Goal: Check status: Check status

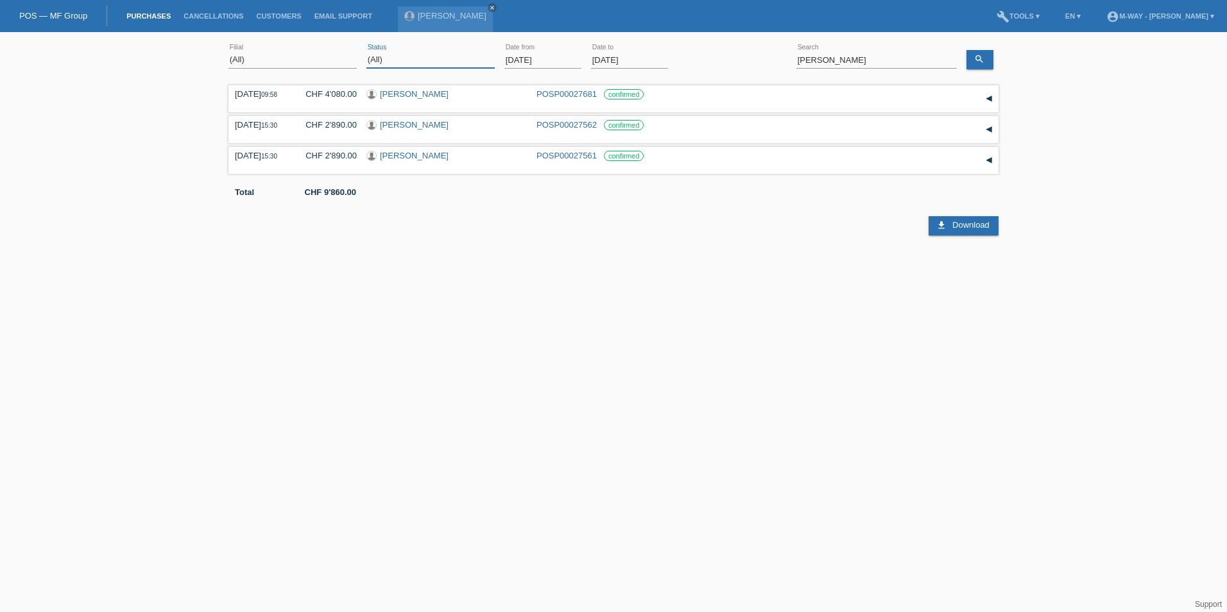
click at [420, 65] on select "(All) New Open Returned Stepped back / Cancelled Completed" at bounding box center [430, 59] width 128 height 15
select select "OPEN"
click at [366, 52] on select "(All) New Open Returned Stepped back / Cancelled Completed" at bounding box center [430, 59] width 128 height 15
click at [711, 60] on link "apply" at bounding box center [696, 59] width 37 height 19
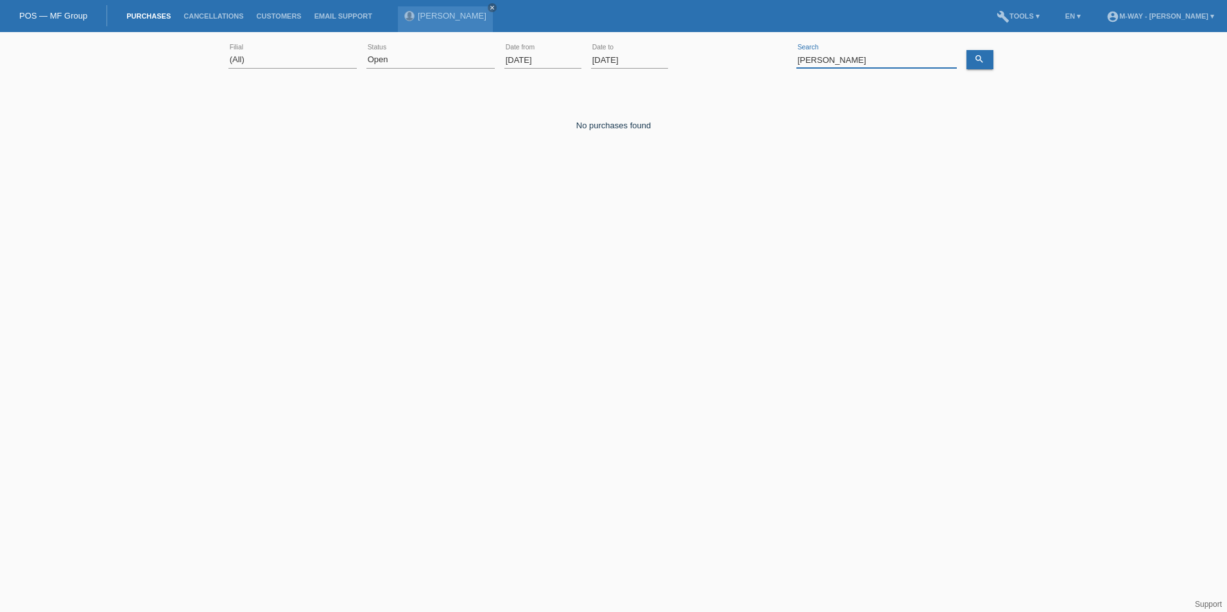
click at [838, 57] on input "zimmer" at bounding box center [876, 60] width 160 height 16
type input "z"
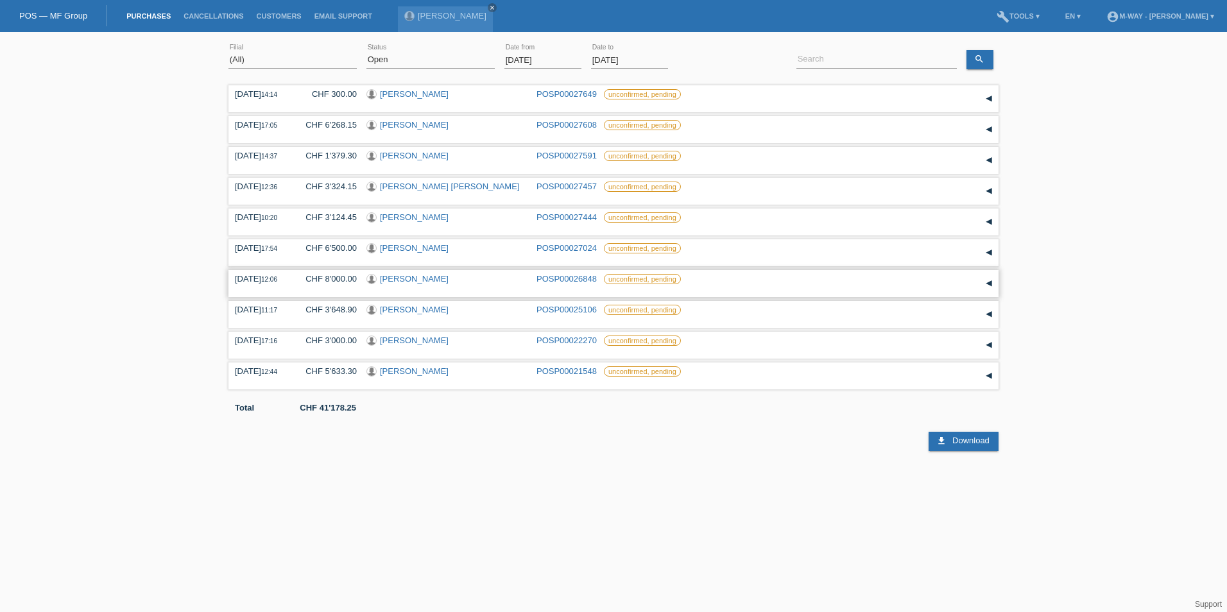
click at [992, 283] on div "▾" at bounding box center [988, 283] width 19 height 19
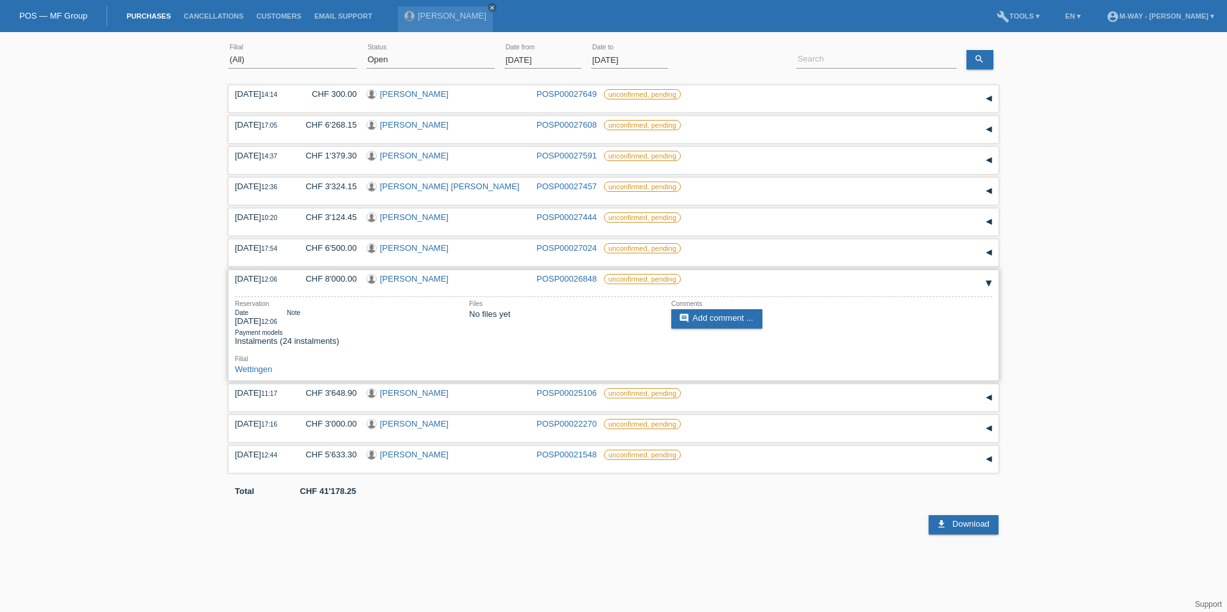
click at [410, 279] on link "[PERSON_NAME]" at bounding box center [414, 279] width 69 height 10
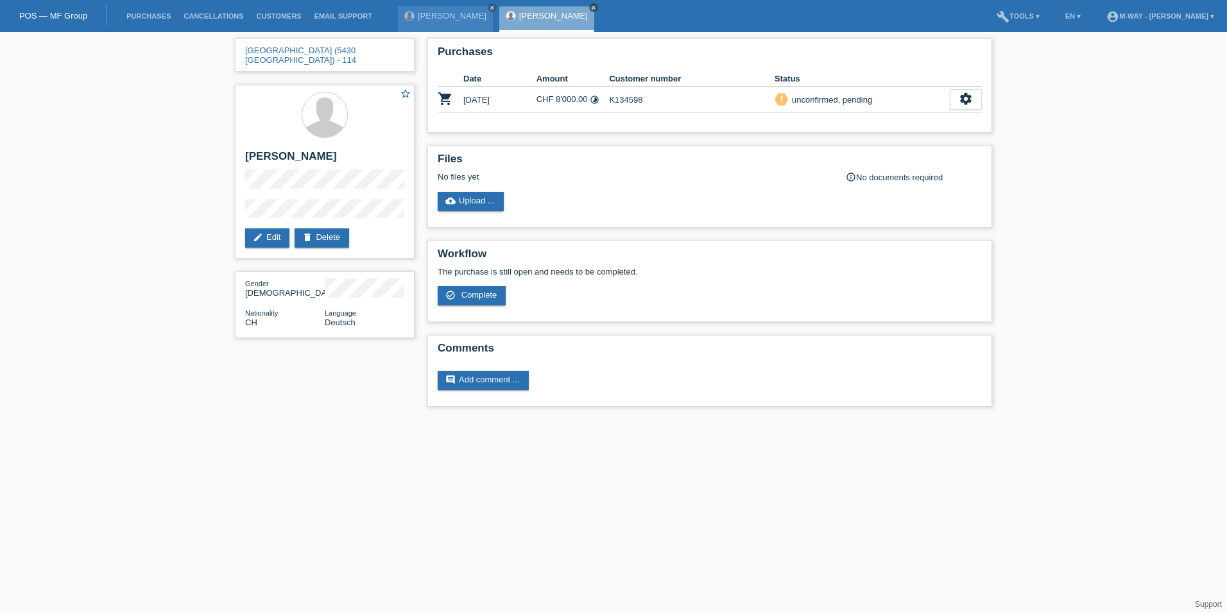
click at [590, 8] on icon "close" at bounding box center [593, 7] width 6 height 6
click at [489, 5] on icon "close" at bounding box center [492, 7] width 6 height 6
